Goal: Task Accomplishment & Management: Manage account settings

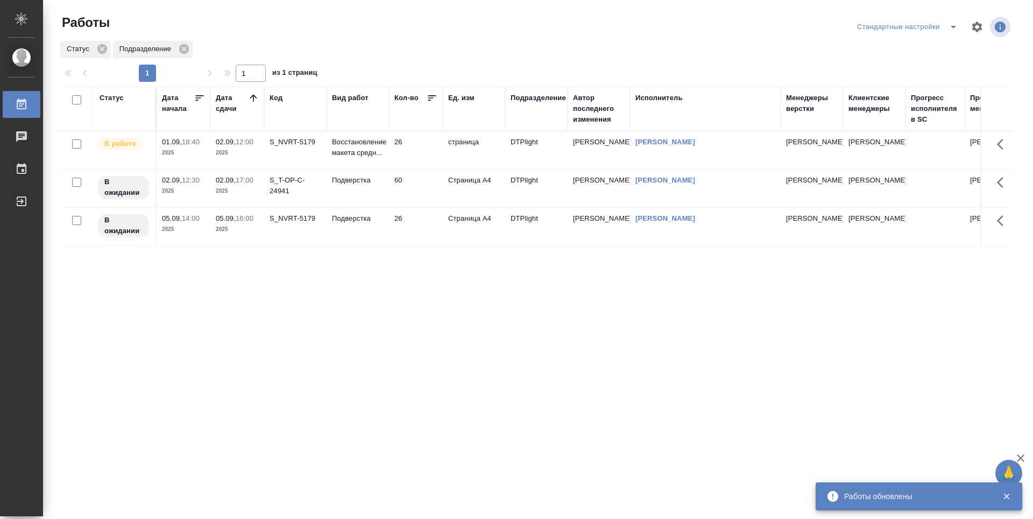
click at [496, 321] on div "Статус Дата начала Дата сдачи Код Вид работ Кол-во Ед. изм Подразделение Автор …" at bounding box center [536, 280] width 954 height 387
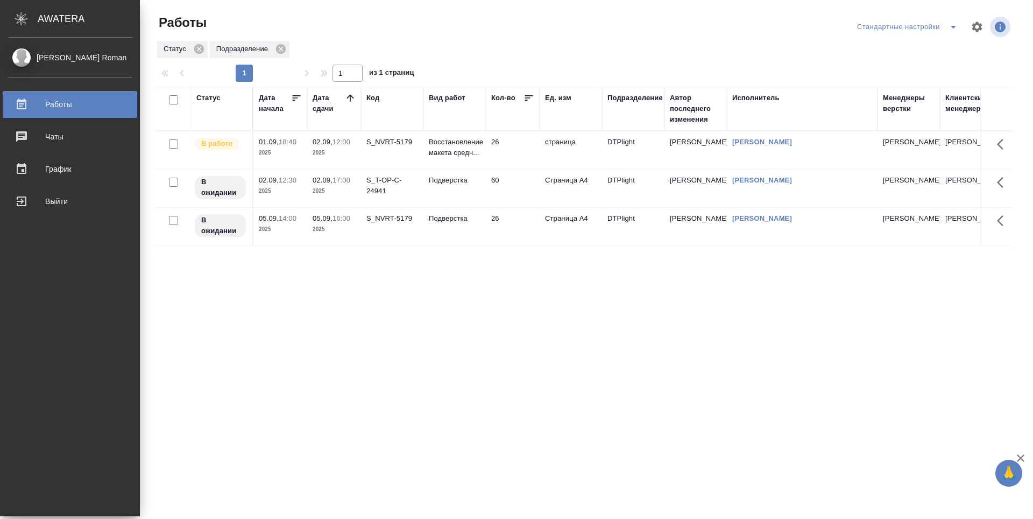
click at [351, 101] on icon at bounding box center [350, 98] width 11 height 11
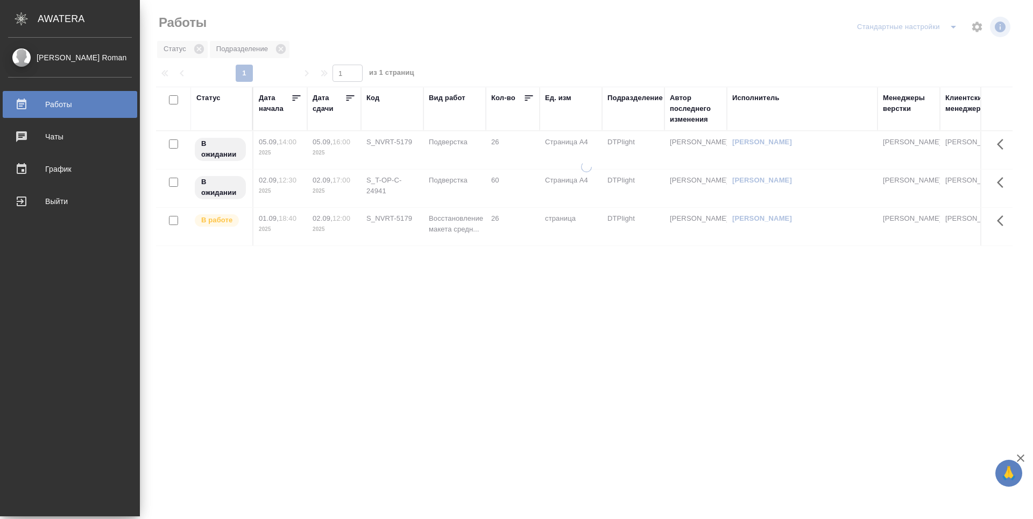
click at [351, 101] on icon at bounding box center [350, 98] width 11 height 11
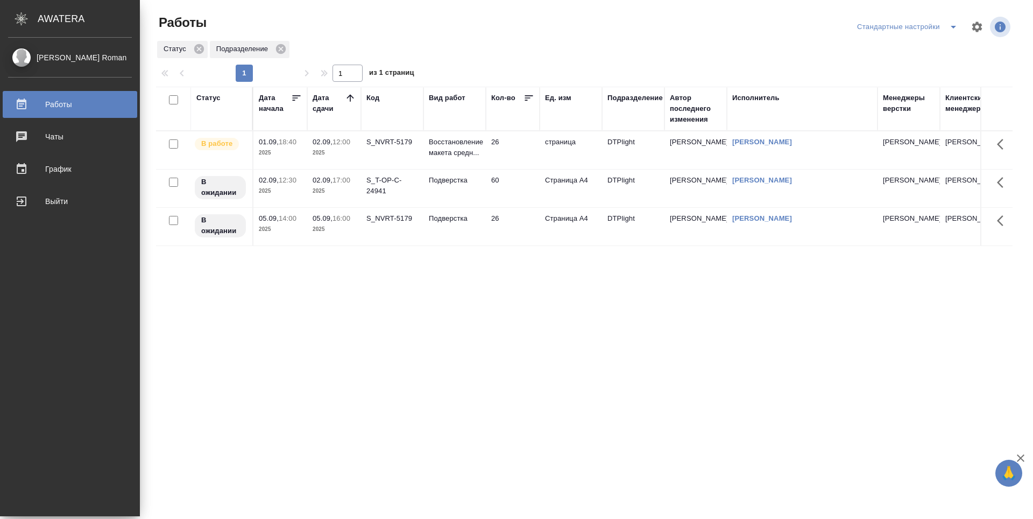
click at [440, 188] on td "Подверстка" at bounding box center [455, 189] width 62 height 38
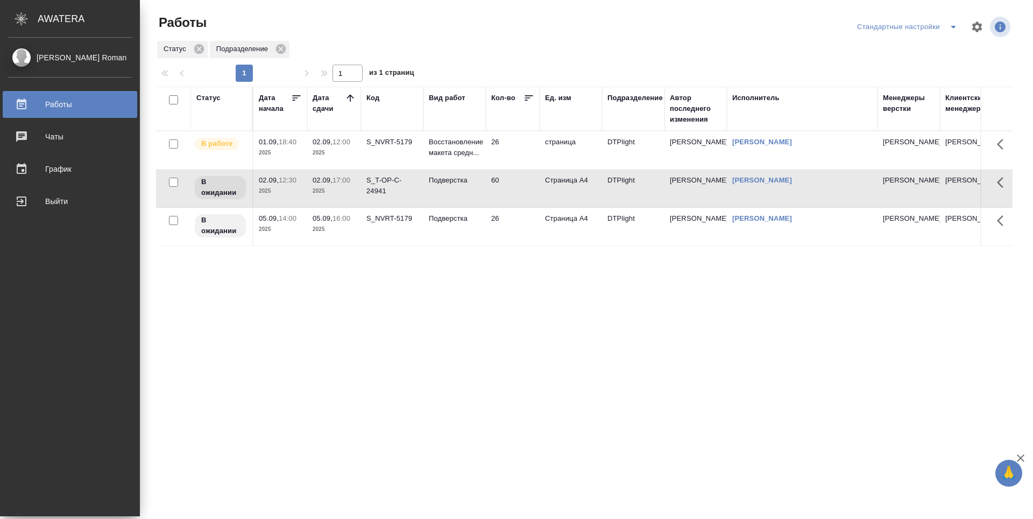
click at [519, 150] on td "26" at bounding box center [513, 150] width 54 height 38
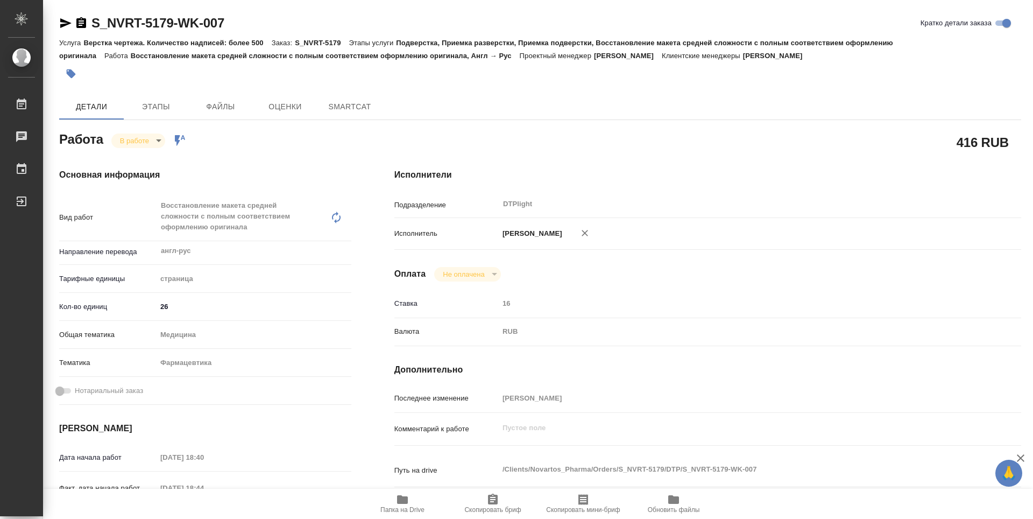
type textarea "x"
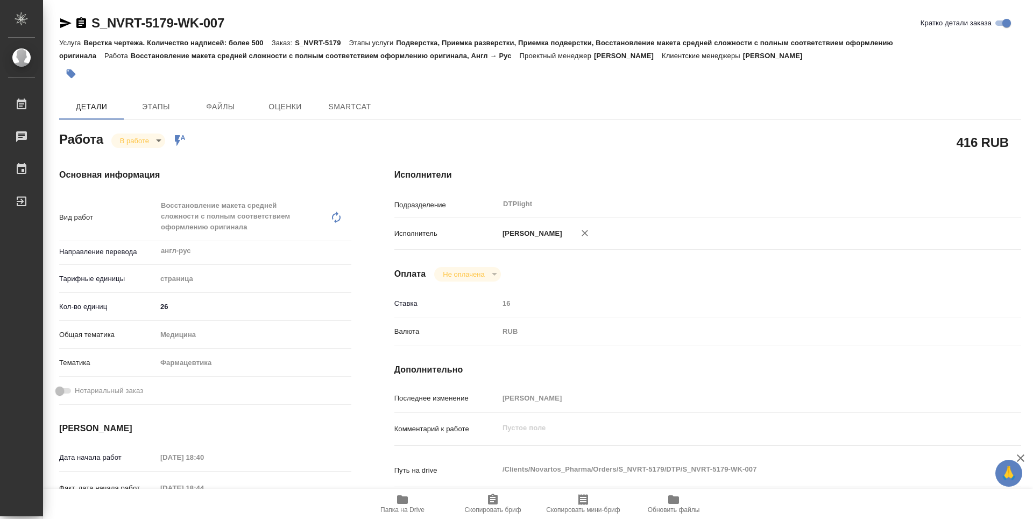
type textarea "x"
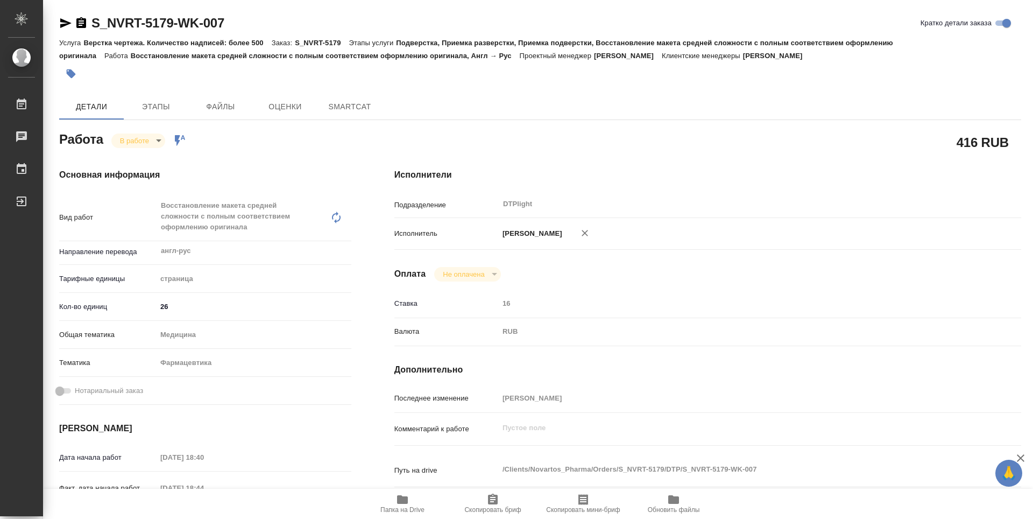
type textarea "x"
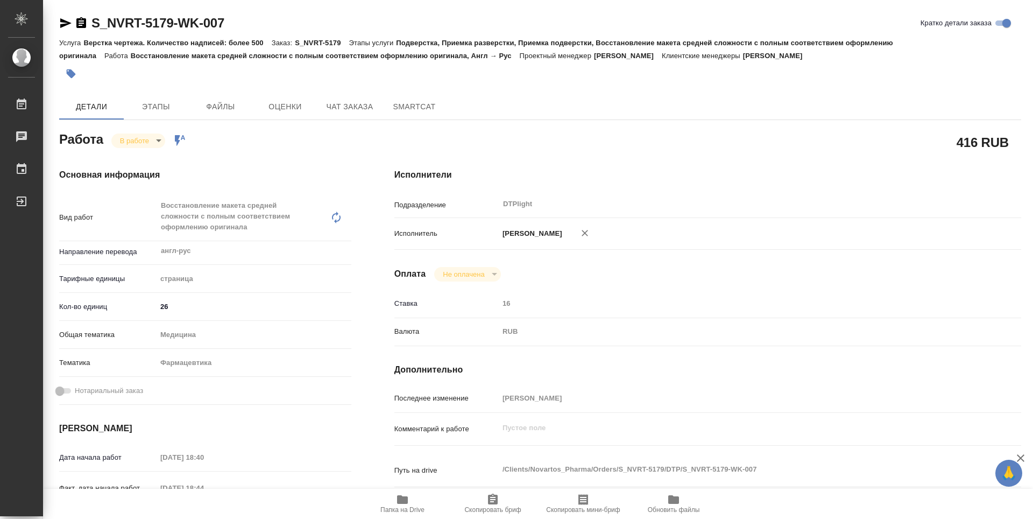
type textarea "x"
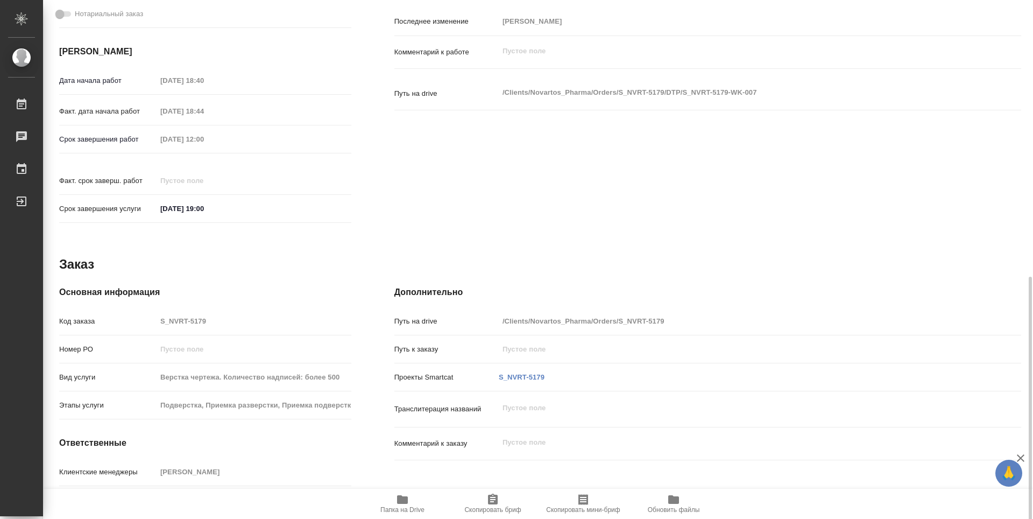
scroll to position [421, 0]
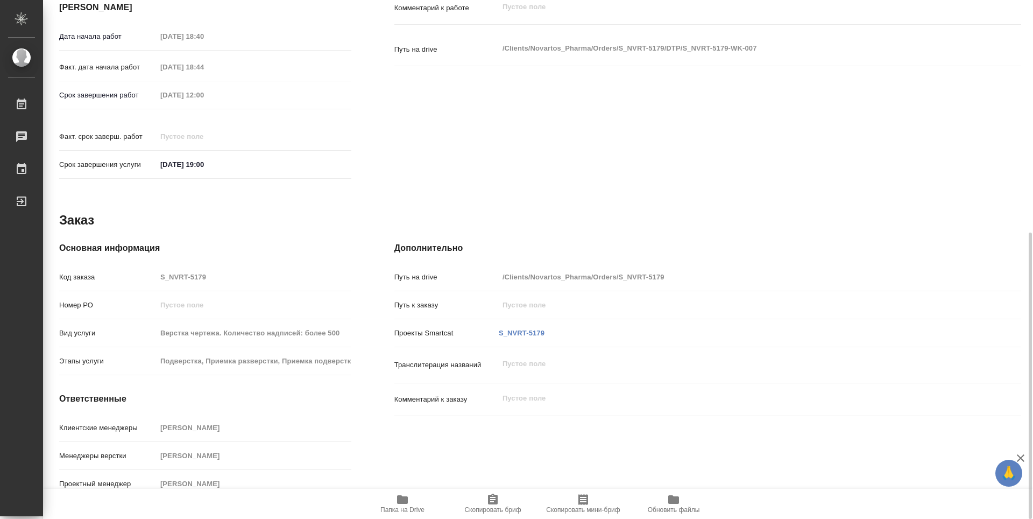
type textarea "x"
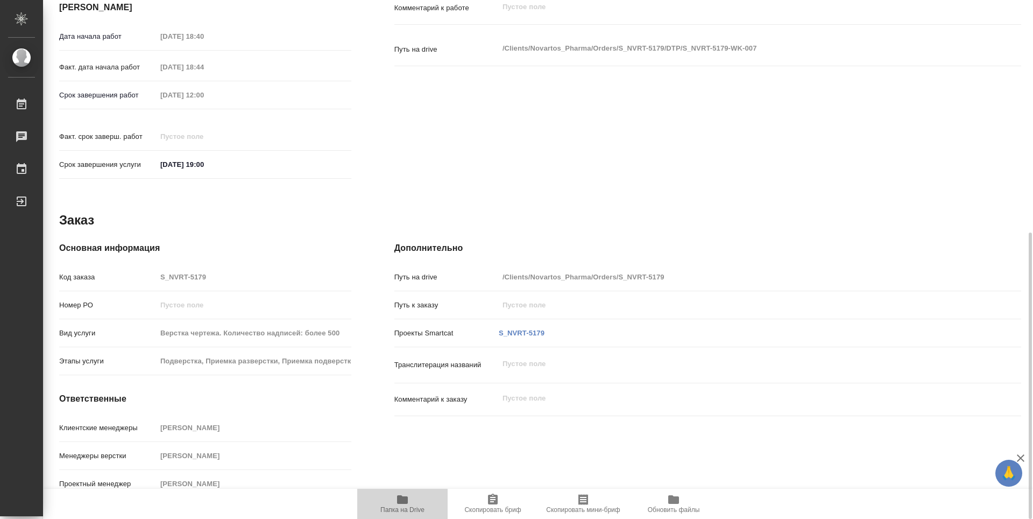
click at [401, 497] on icon "button" at bounding box center [402, 499] width 11 height 9
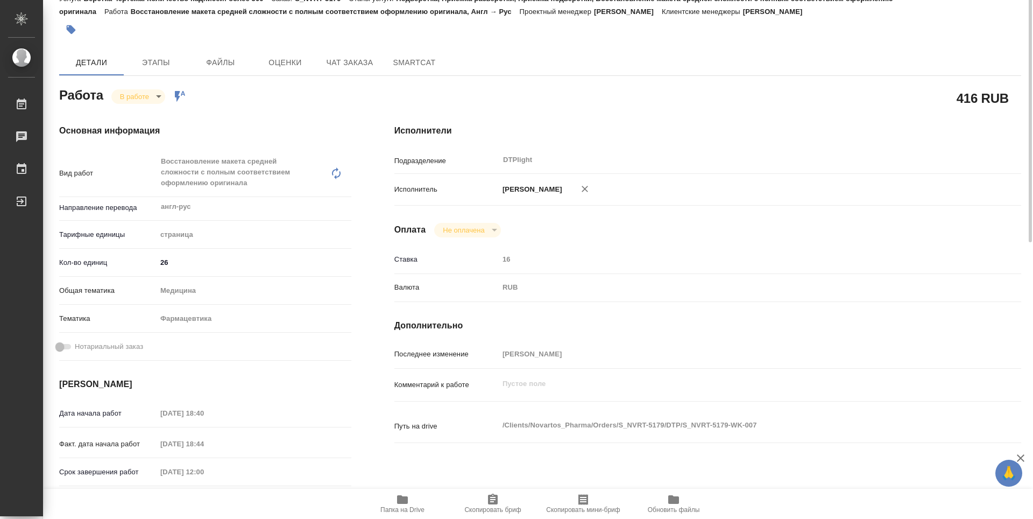
scroll to position [0, 0]
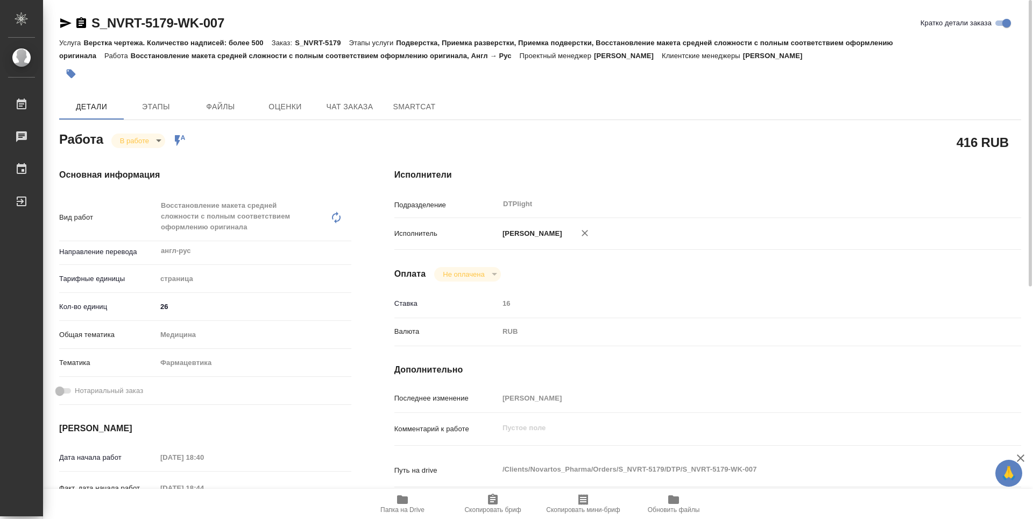
click at [156, 140] on body "🙏 .cls-1 fill:#fff; AWATERA Guselnikov Roman Работы 0 Чаты График Выйти S_NVRT-…" at bounding box center [516, 259] width 1033 height 519
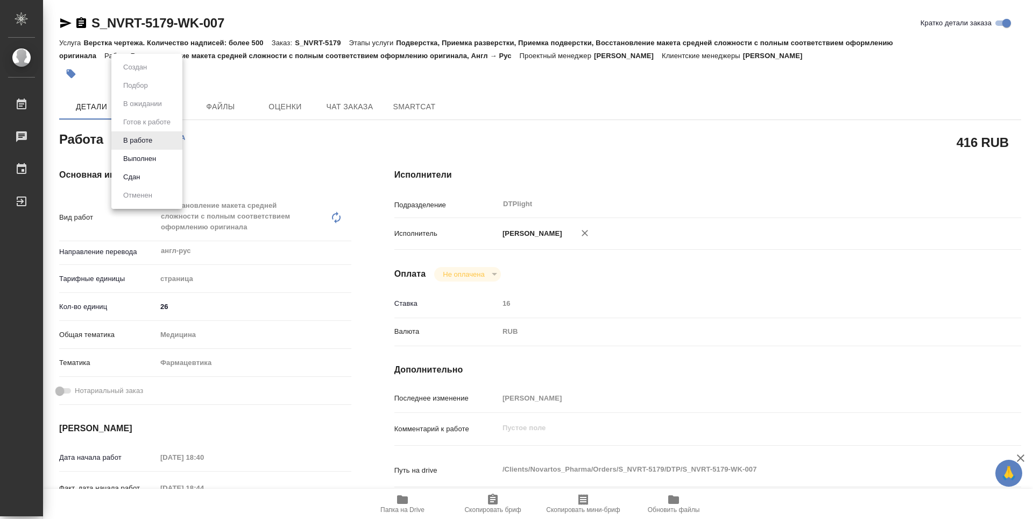
click at [130, 158] on button "Выполнен" at bounding box center [139, 159] width 39 height 12
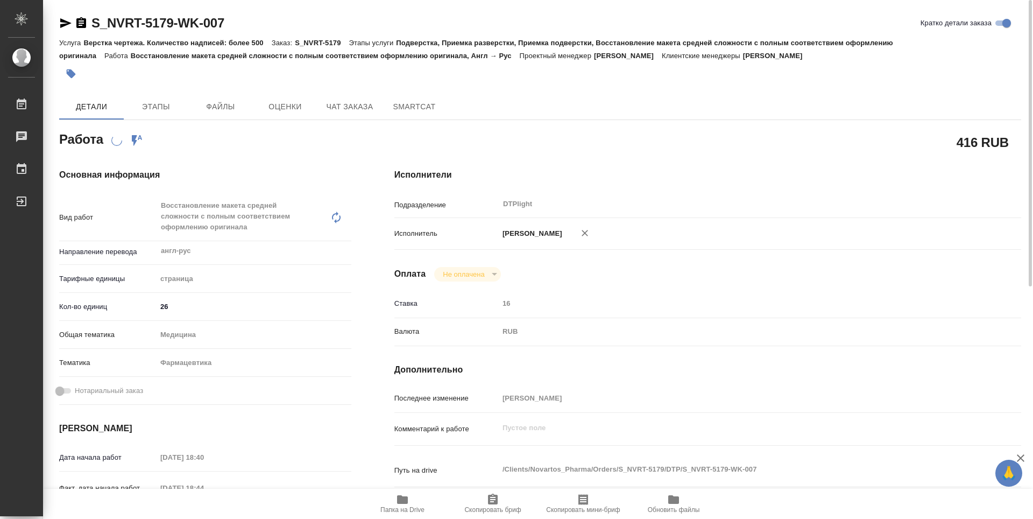
click at [83, 26] on icon "button" at bounding box center [81, 22] width 10 height 11
type textarea "x"
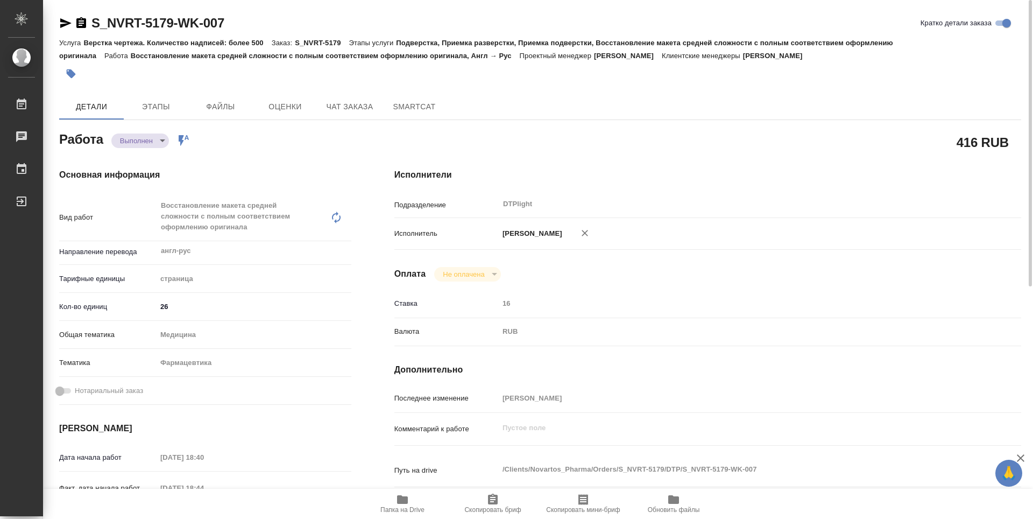
type textarea "x"
